Goal: Task Accomplishment & Management: Manage account settings

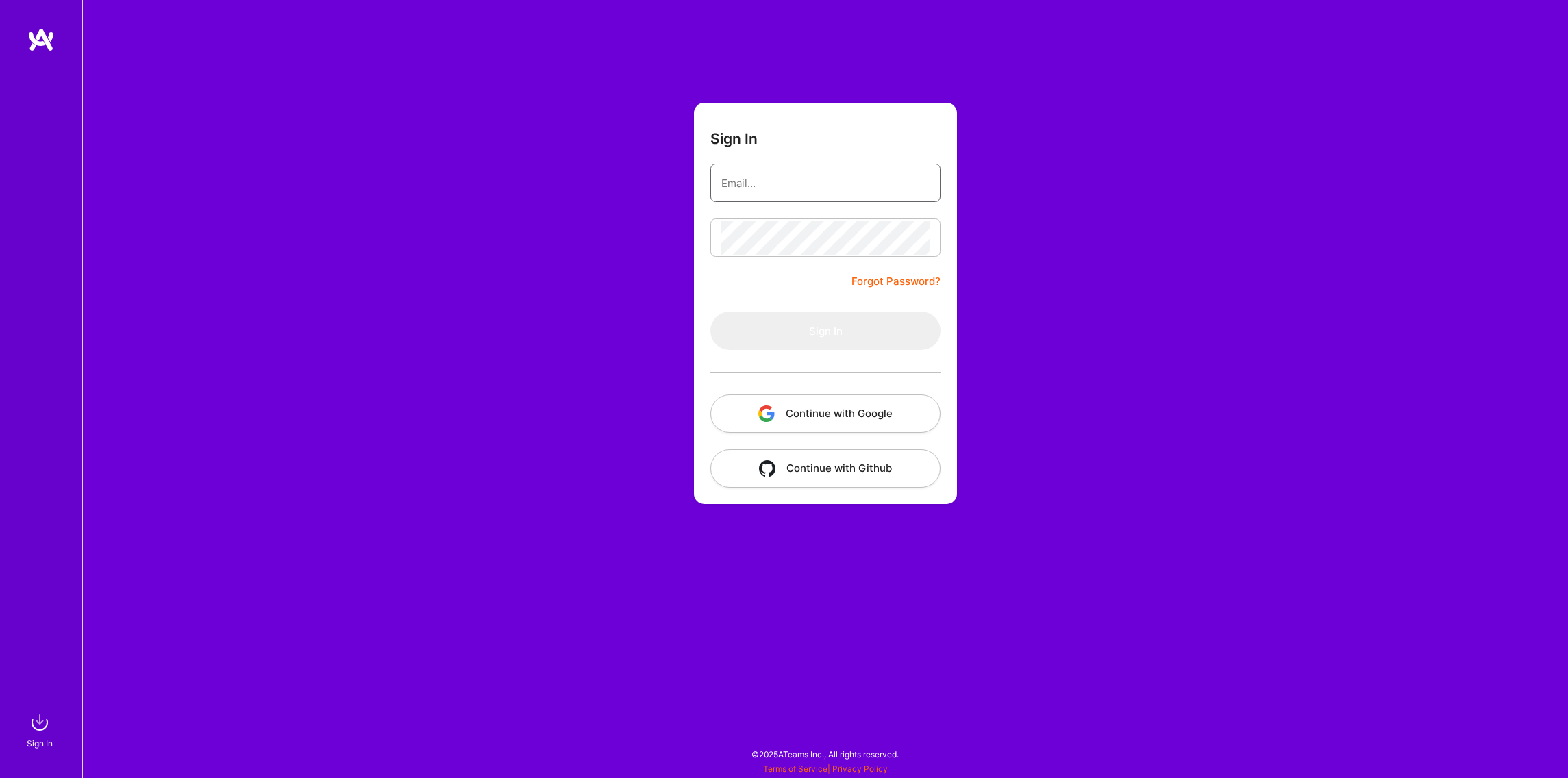
click at [802, 187] on input "email" at bounding box center [825, 183] width 208 height 35
type input "[PERSON_NAME][EMAIL_ADDRESS][DOMAIN_NAME]"
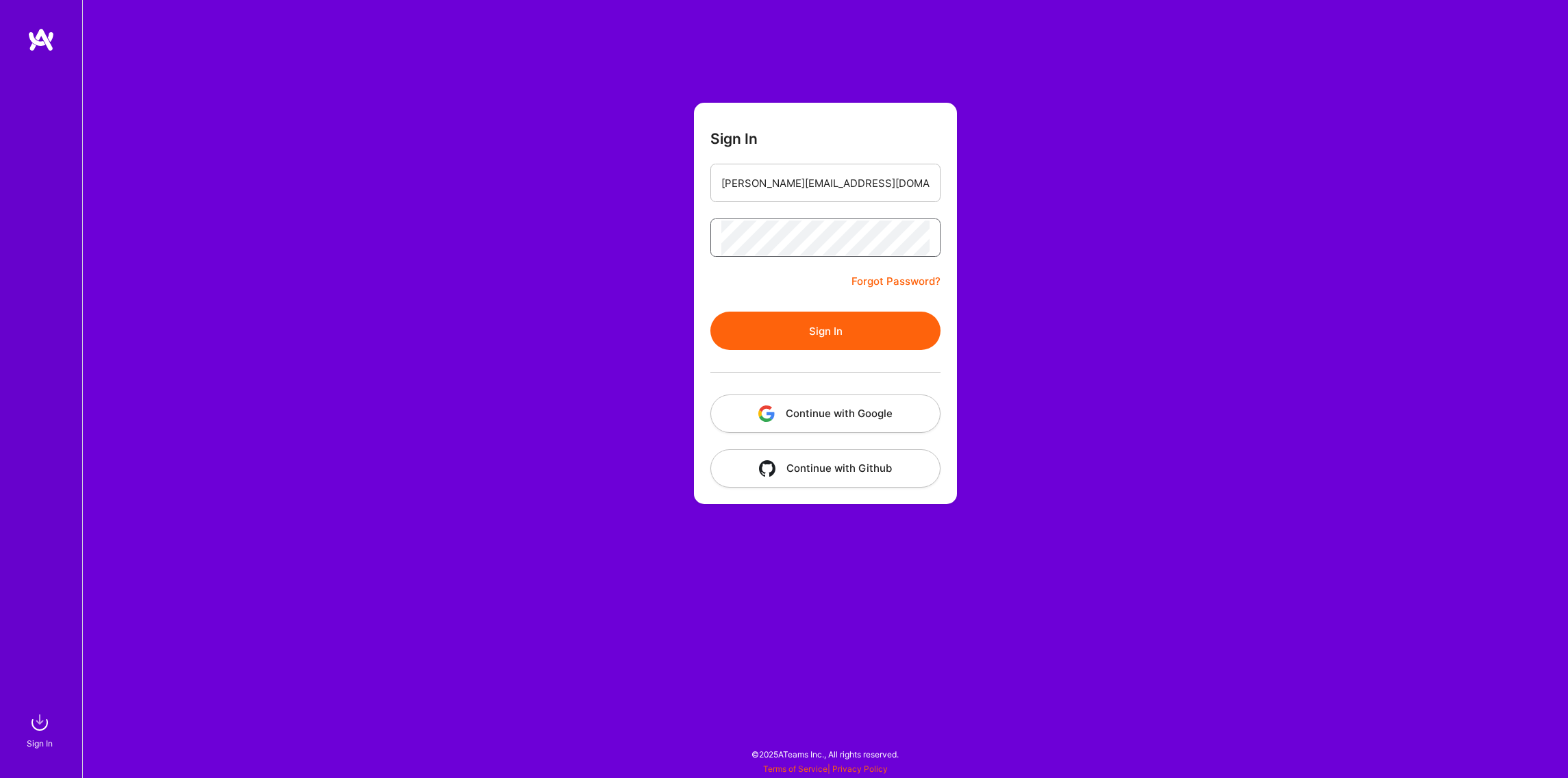
click at [710, 311] on button "Sign In" at bounding box center [825, 330] width 230 height 38
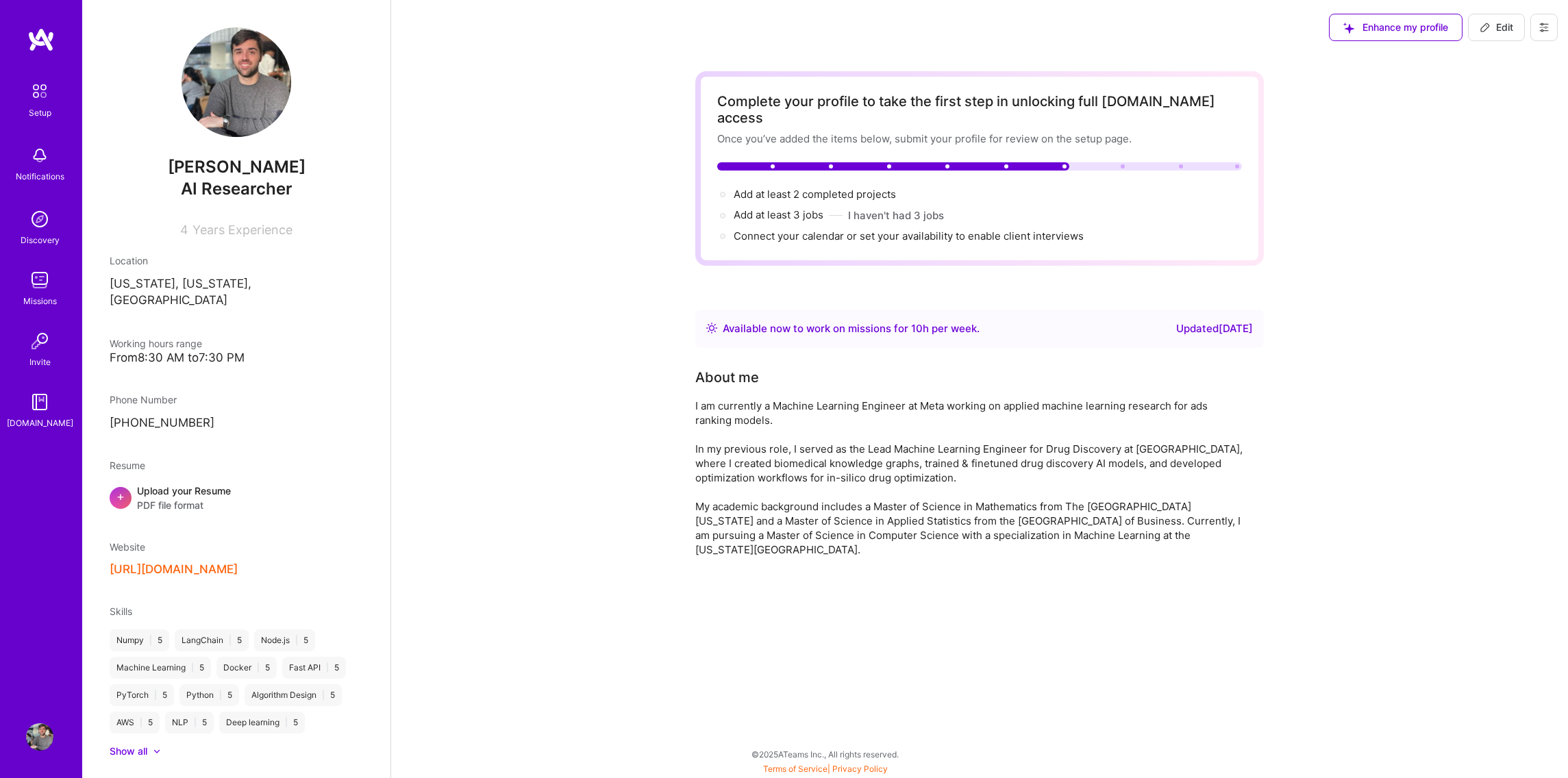
click at [40, 728] on img at bounding box center [39, 737] width 28 height 28
click at [54, 742] on link "Profile" at bounding box center [39, 737] width 34 height 28
click at [31, 86] on img at bounding box center [39, 91] width 29 height 29
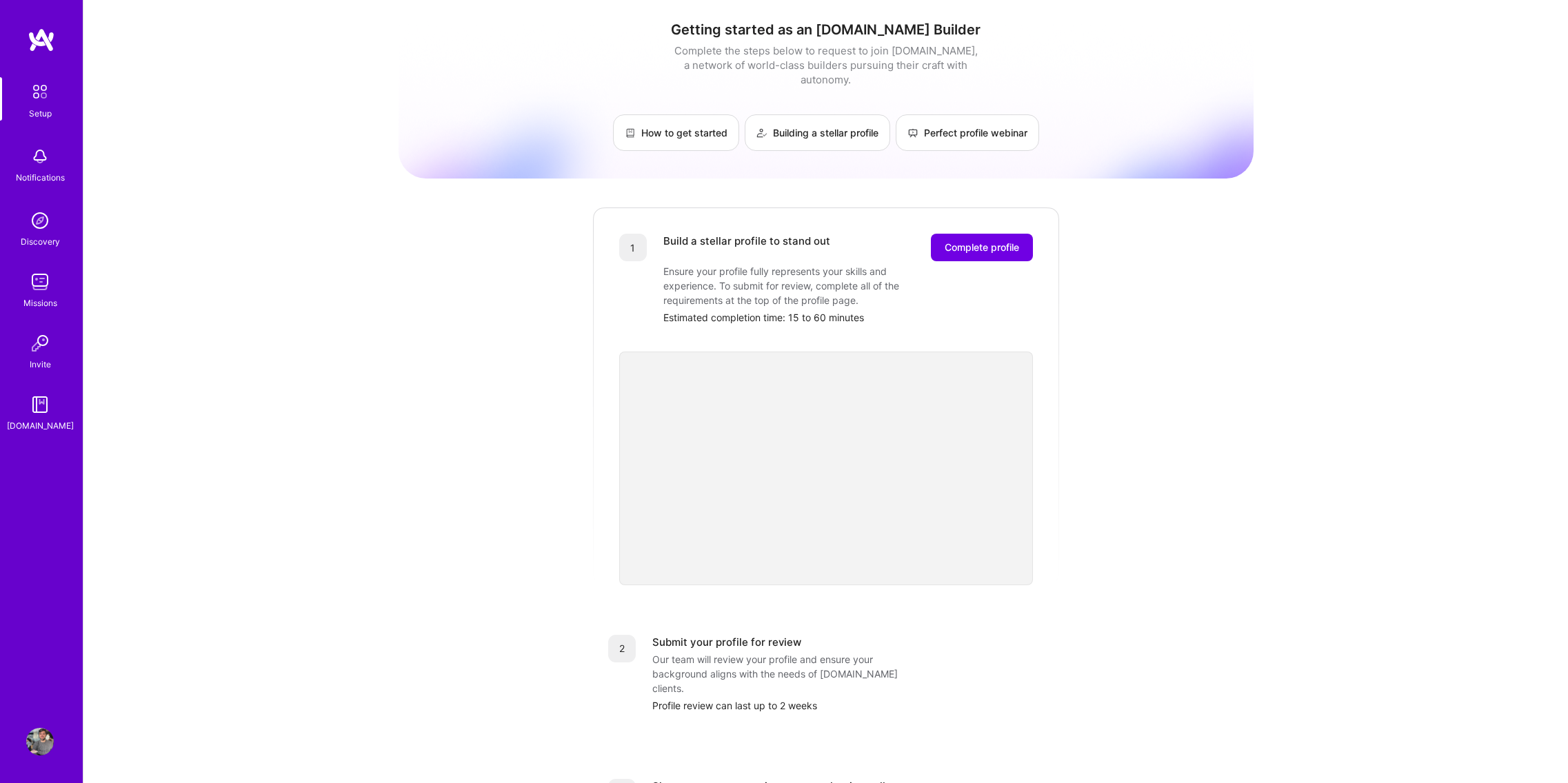
click at [35, 217] on img at bounding box center [40, 220] width 28 height 28
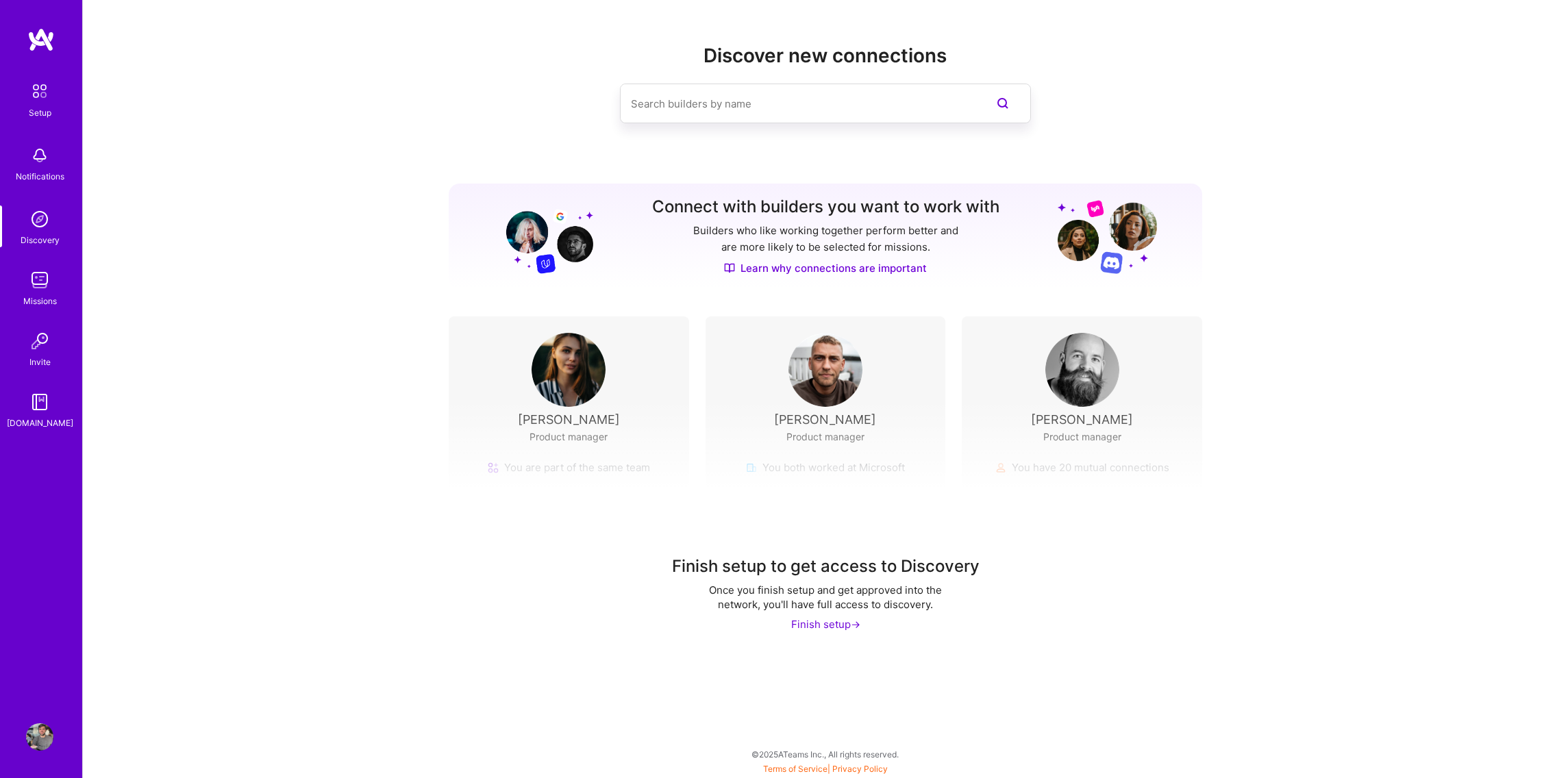
click at [49, 750] on div "Setup Notifications Discovery Missions Invite A.Guide Profile" at bounding box center [41, 389] width 82 height 778
click at [40, 743] on img at bounding box center [39, 737] width 28 height 28
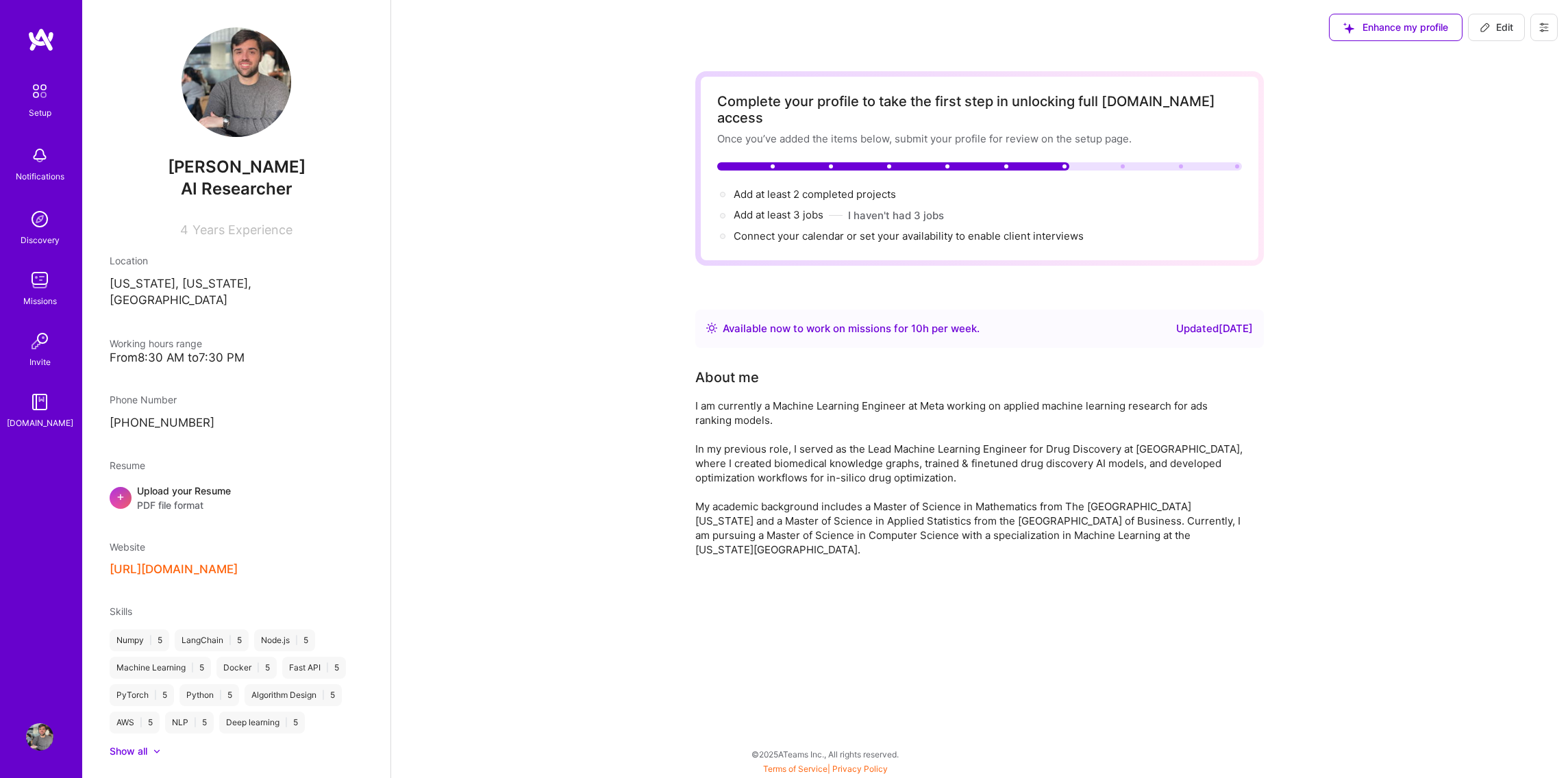
click at [1498, 25] on span "Edit" at bounding box center [1497, 27] width 34 height 13
select select "US"
select select "Right Now"
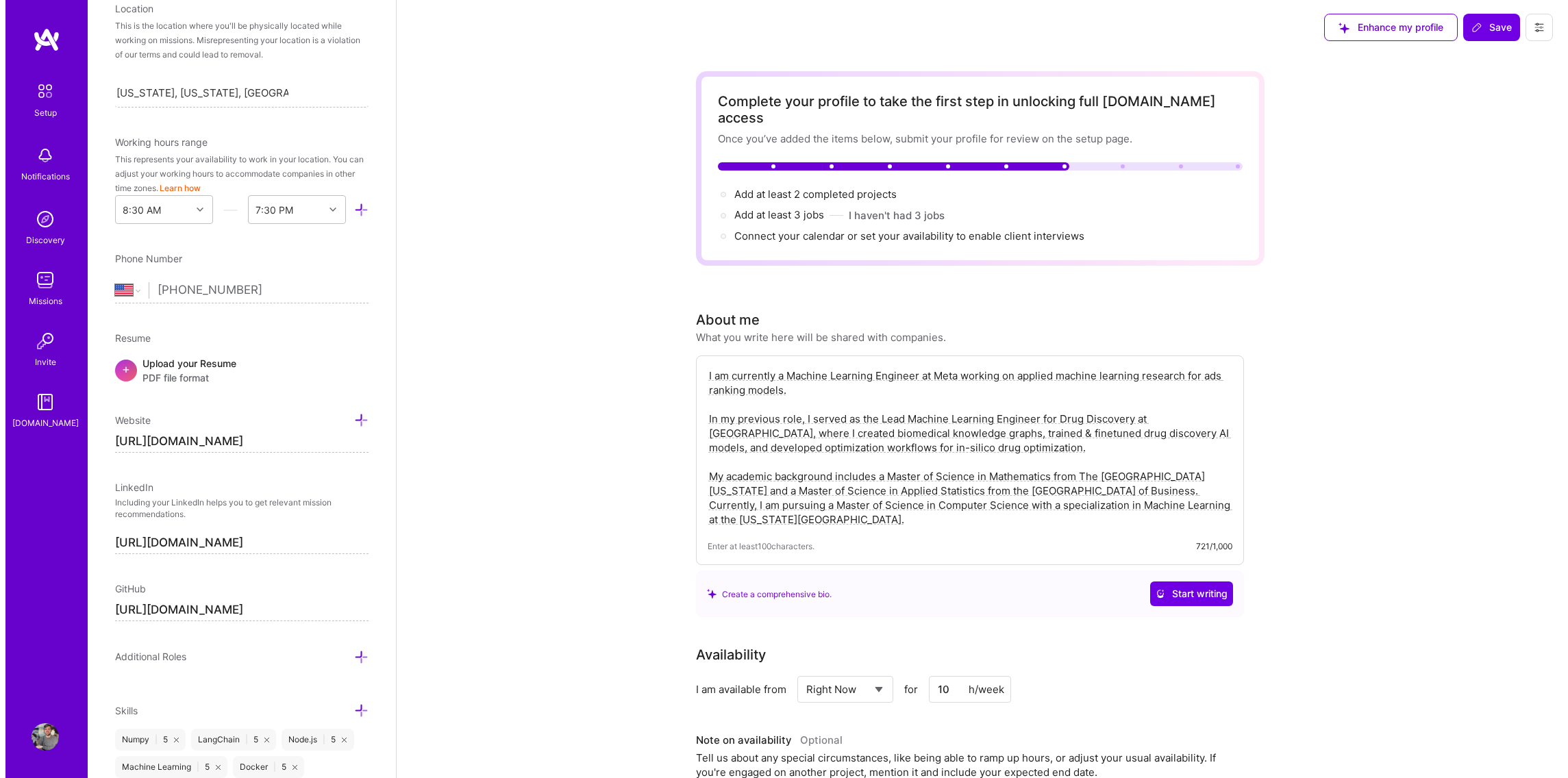
scroll to position [276, 0]
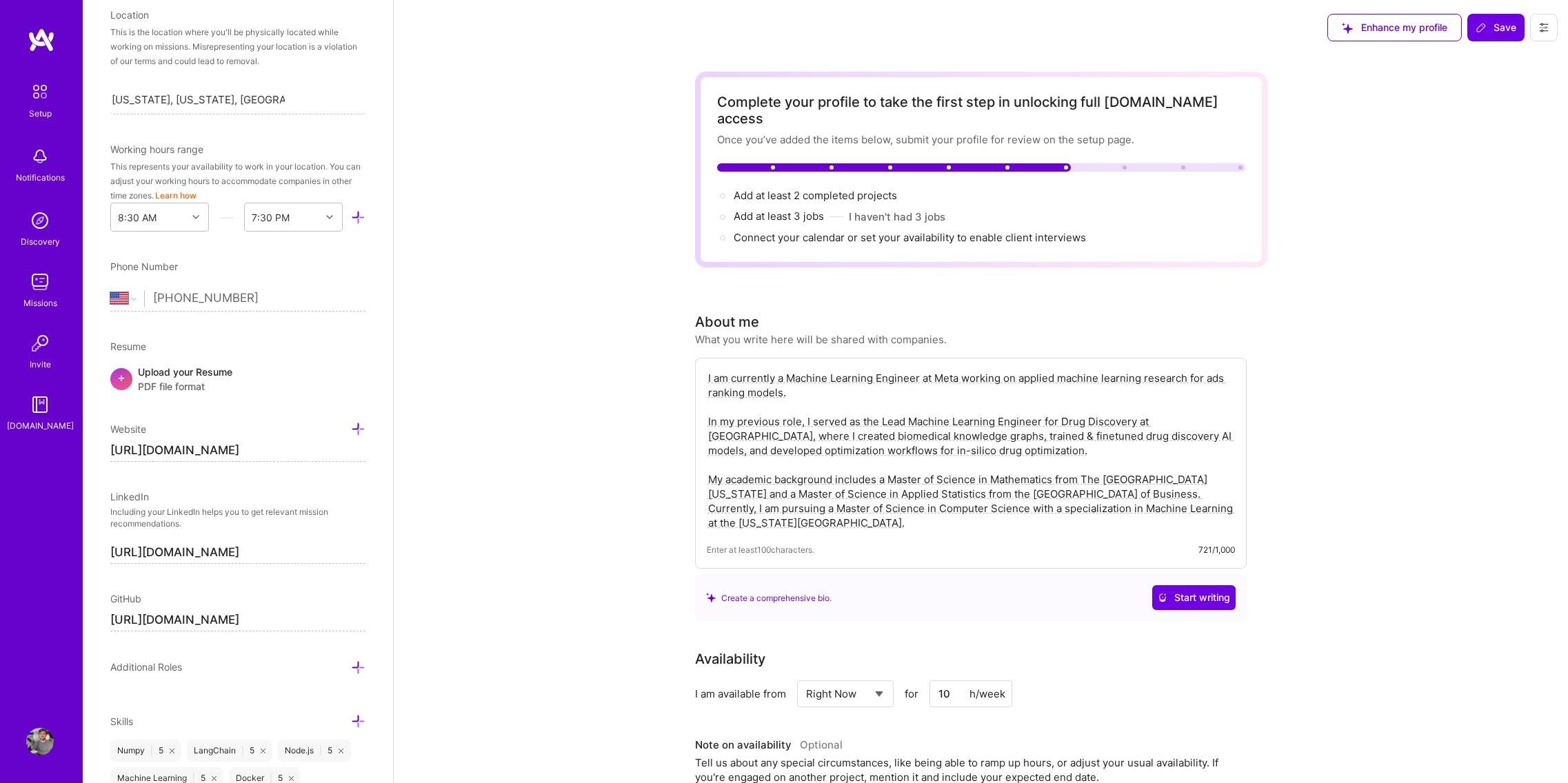
click at [1533, 20] on button at bounding box center [1544, 27] width 28 height 28
click at [1515, 71] on button "Settings" at bounding box center [1505, 58] width 103 height 35
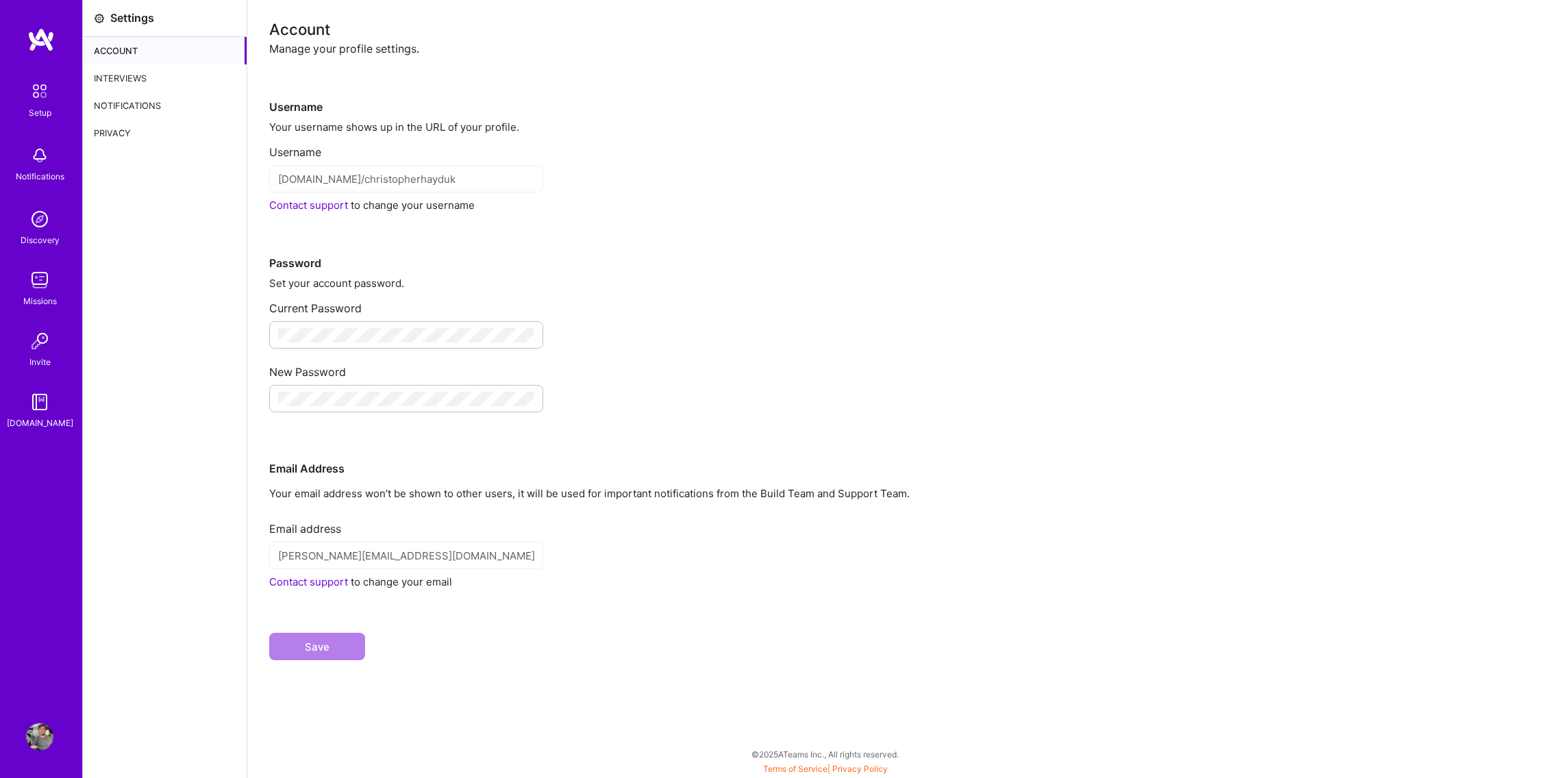
drag, startPoint x: 336, startPoint y: 583, endPoint x: 351, endPoint y: 590, distance: 16.6
click at [351, 590] on div "Username Your username shows up in the URL of your profile. Username platform.a…" at bounding box center [908, 369] width 1277 height 626
click at [320, 583] on link "Contact support" at bounding box center [309, 582] width 79 height 13
click at [49, 736] on img at bounding box center [39, 737] width 28 height 28
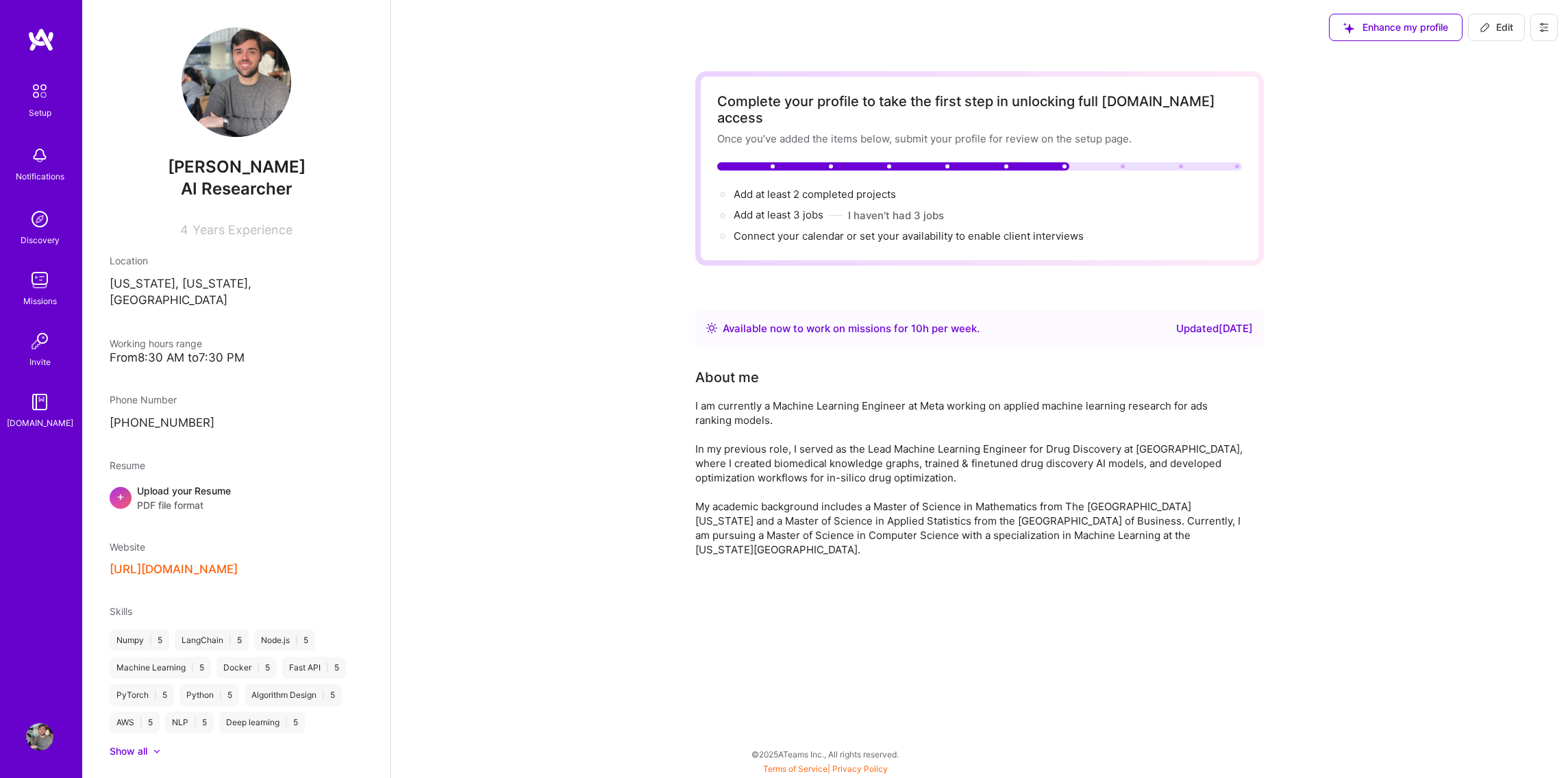
click at [1537, 34] on button at bounding box center [1544, 27] width 28 height 28
click at [1504, 70] on button "Settings" at bounding box center [1506, 58] width 103 height 35
